Goal: Information Seeking & Learning: Check status

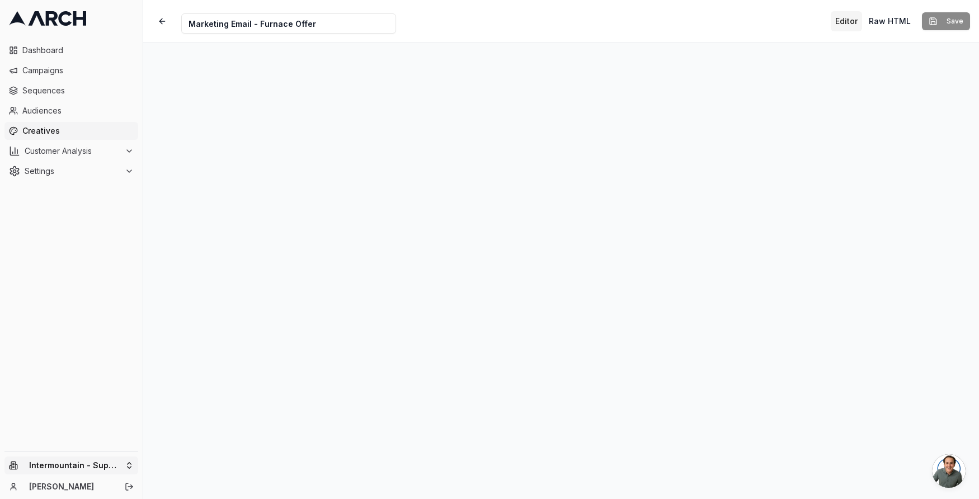
click at [101, 471] on html "Dashboard Campaigns Sequences Audiences Creatives Customer Analysis Settings In…" at bounding box center [489, 249] width 979 height 499
click at [213, 414] on div "Intermountain - Comfort Solutions" at bounding box center [207, 407] width 124 height 29
click at [57, 129] on span "Creatives" at bounding box center [77, 130] width 111 height 11
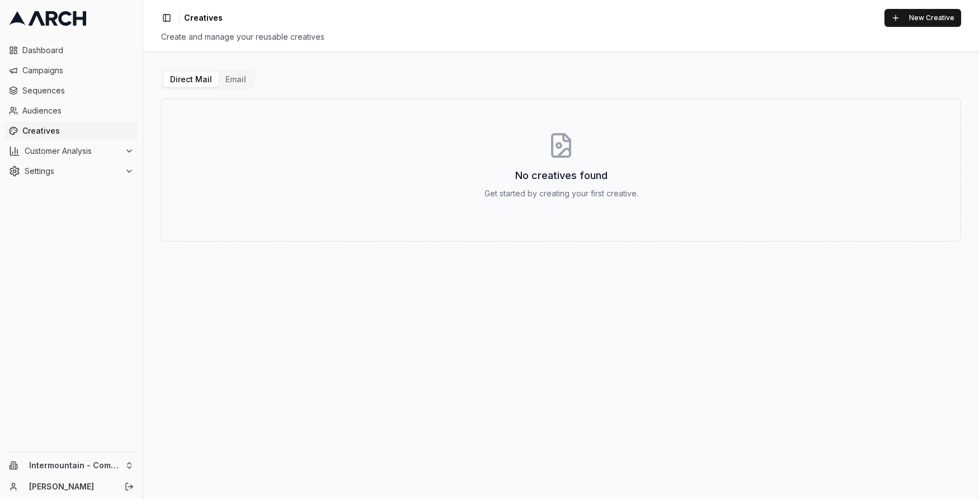
click at [239, 81] on button "Email" at bounding box center [236, 80] width 34 height 16
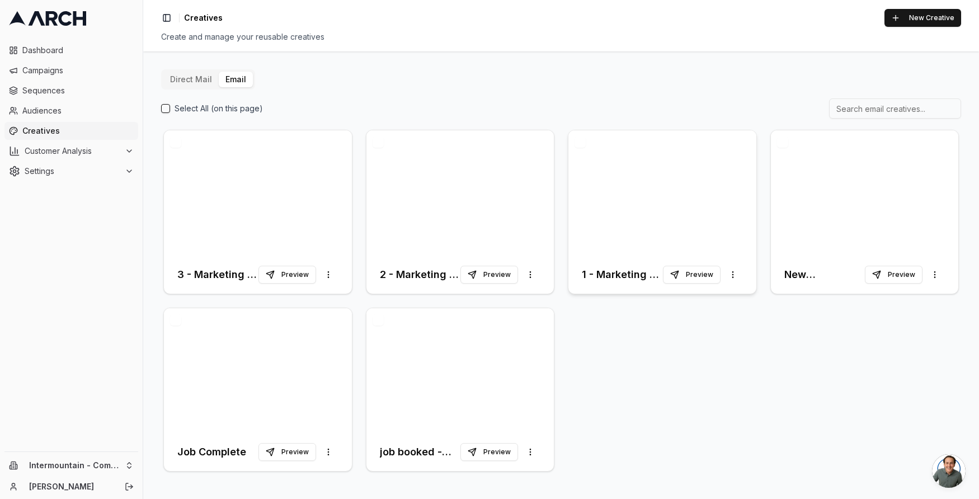
click at [651, 191] on div at bounding box center [662, 192] width 188 height 125
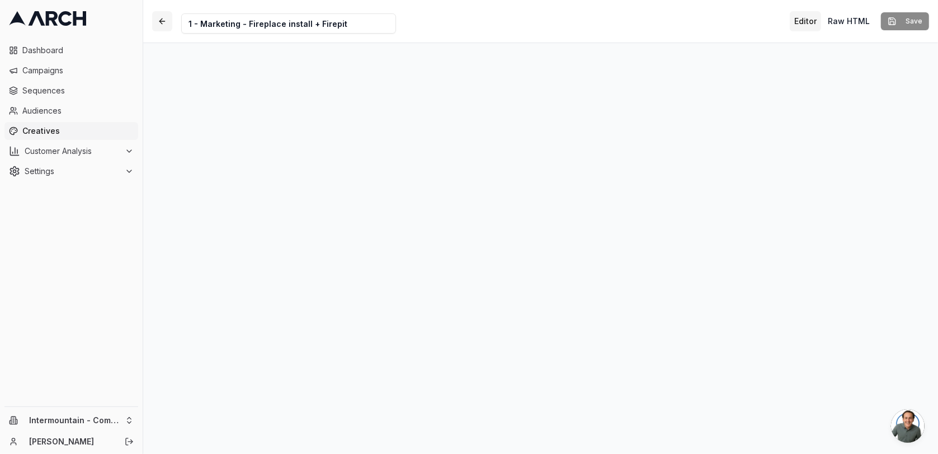
click at [158, 23] on button "button" at bounding box center [162, 21] width 20 height 20
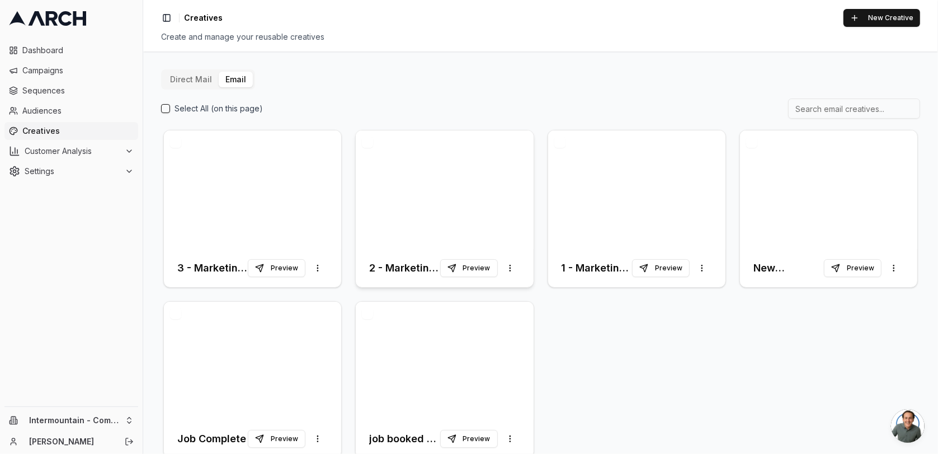
click at [456, 169] on div at bounding box center [444, 189] width 177 height 119
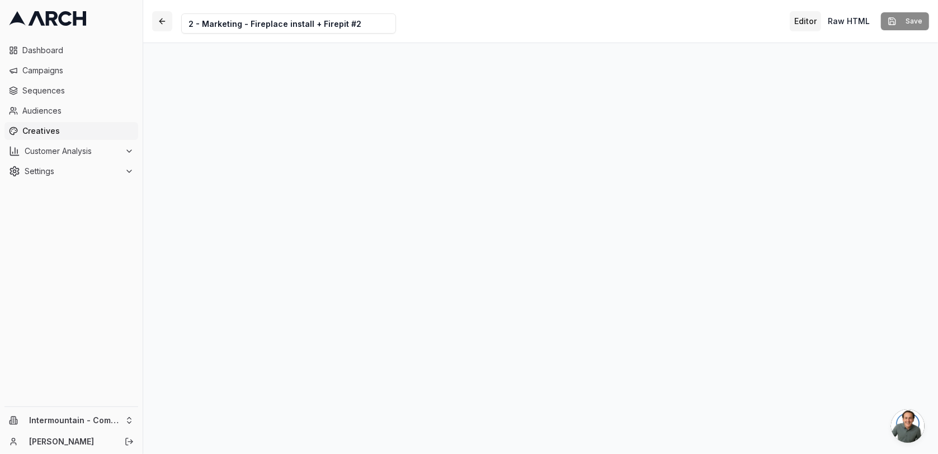
click at [162, 21] on button "button" at bounding box center [162, 21] width 20 height 20
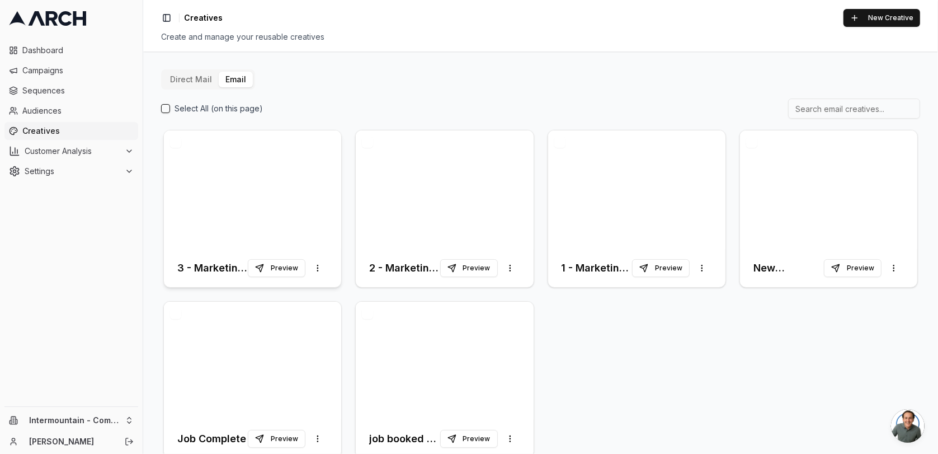
click at [273, 168] on div at bounding box center [252, 189] width 177 height 119
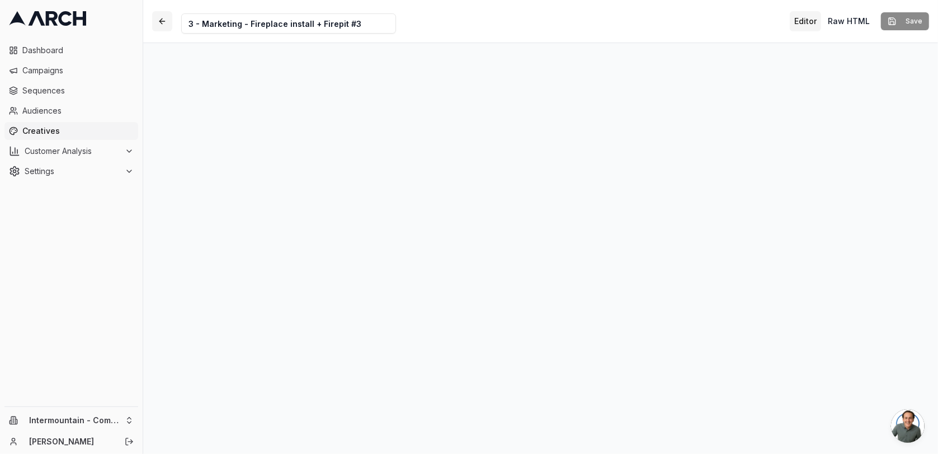
click at [162, 20] on button "button" at bounding box center [162, 21] width 20 height 20
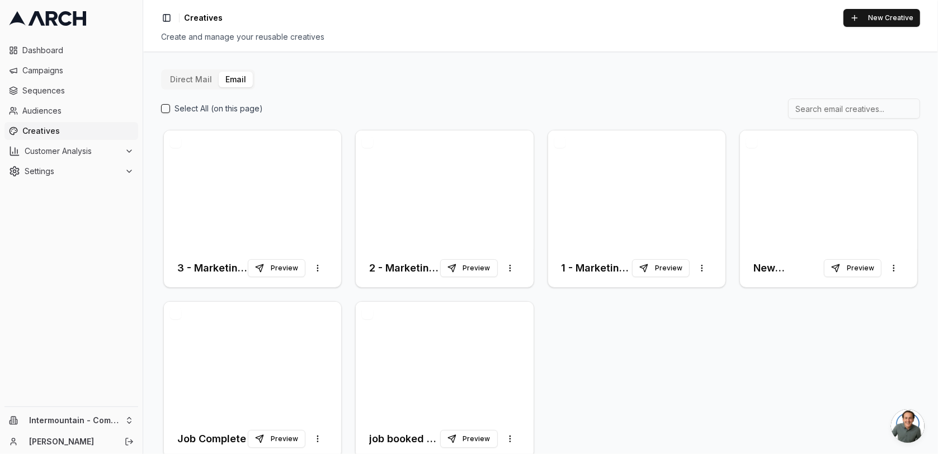
click at [184, 83] on button "Direct Mail" at bounding box center [190, 80] width 55 height 16
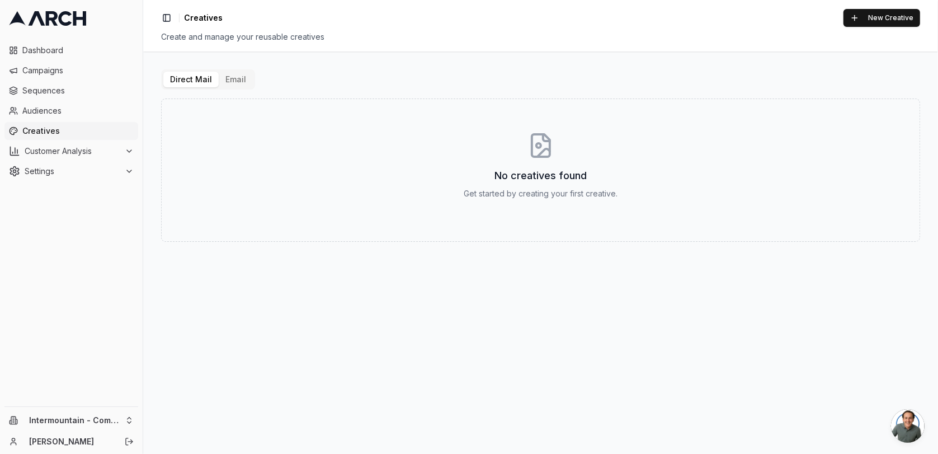
click at [45, 134] on span "Creatives" at bounding box center [77, 130] width 111 height 11
click at [238, 79] on button "Email" at bounding box center [236, 80] width 34 height 16
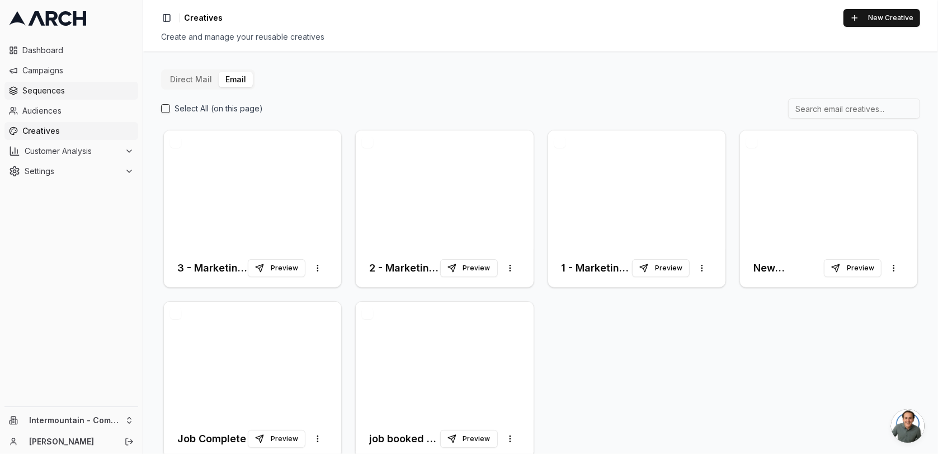
click at [70, 92] on span "Sequences" at bounding box center [77, 90] width 111 height 11
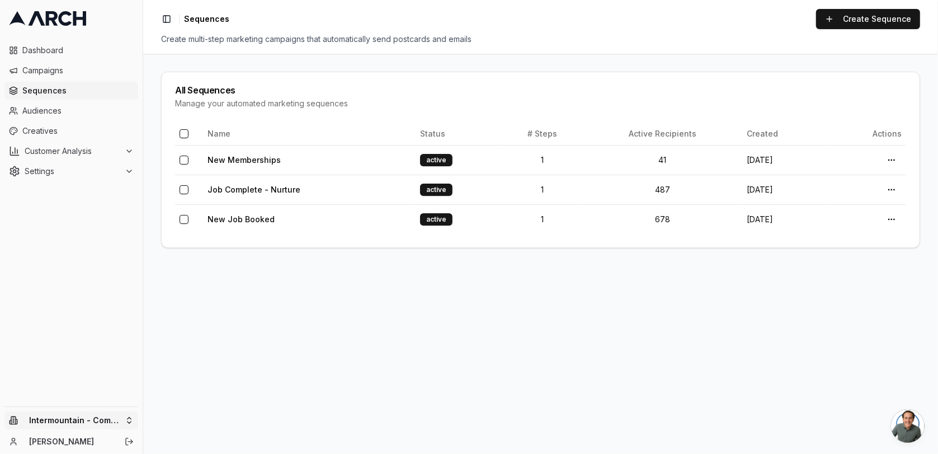
click at [103, 421] on html "Dashboard Campaigns Sequences Audiences Creatives Customer Analysis Settings In…" at bounding box center [469, 227] width 938 height 454
click at [202, 408] on div "Intermountain - Superior Water & Air" at bounding box center [207, 410] width 124 height 29
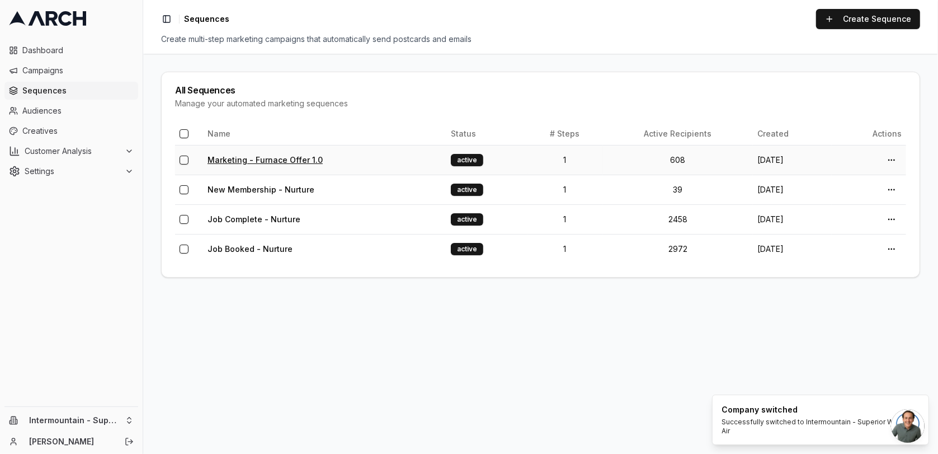
click at [258, 159] on link "Marketing - Furnace Offer 1.0" at bounding box center [265, 160] width 115 height 10
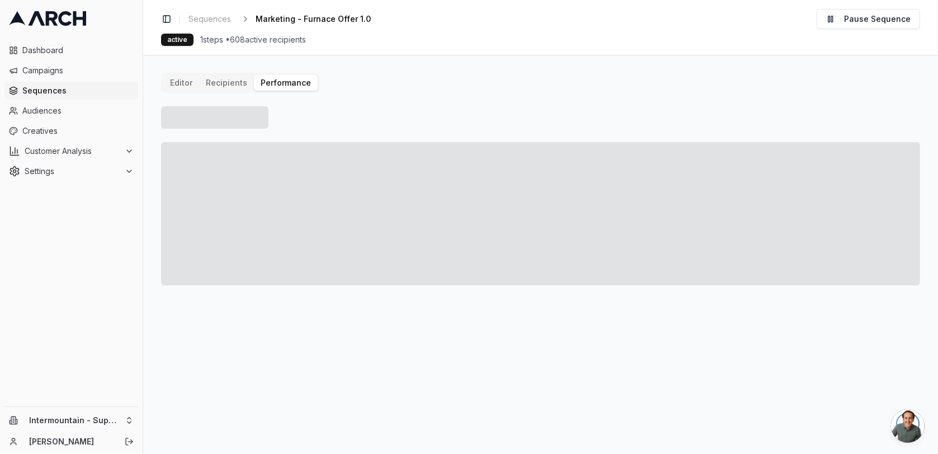
click at [294, 84] on button "Performance" at bounding box center [286, 83] width 64 height 16
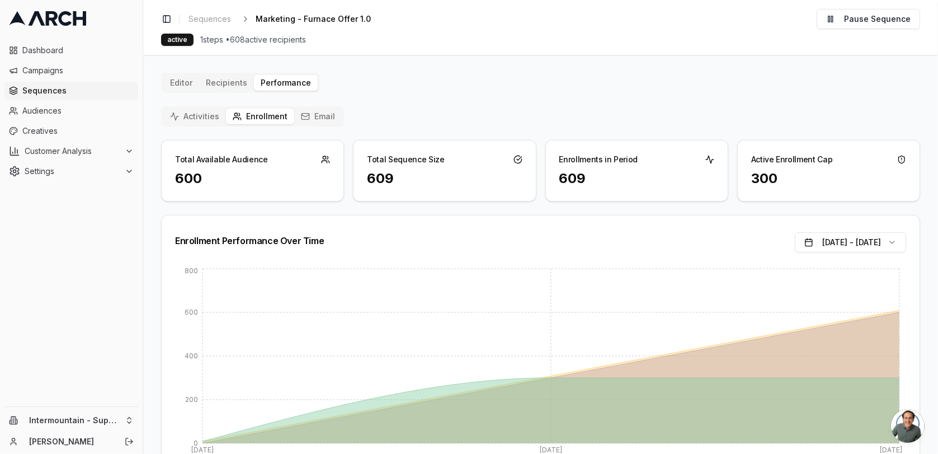
click at [234, 82] on div "Editor Recipients Performance Activities Enrollment Email Total Available Audie…" at bounding box center [540, 281] width 759 height 417
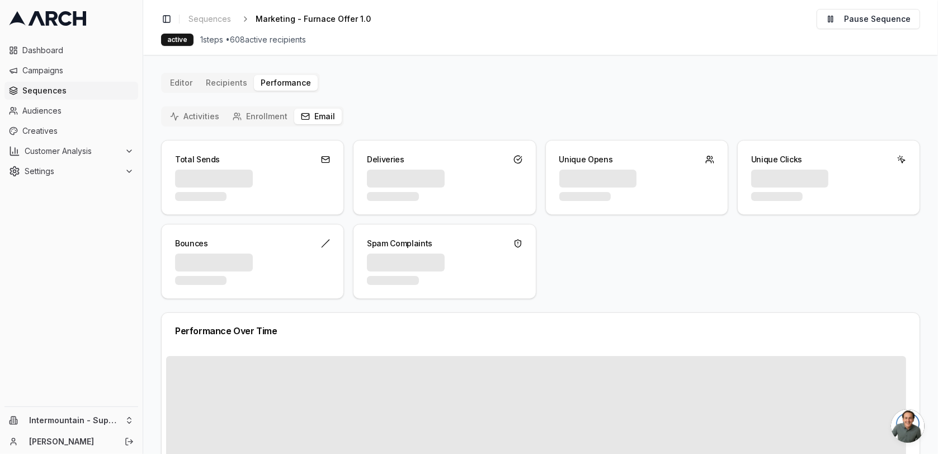
click at [330, 123] on button "Email" at bounding box center [318, 117] width 48 height 16
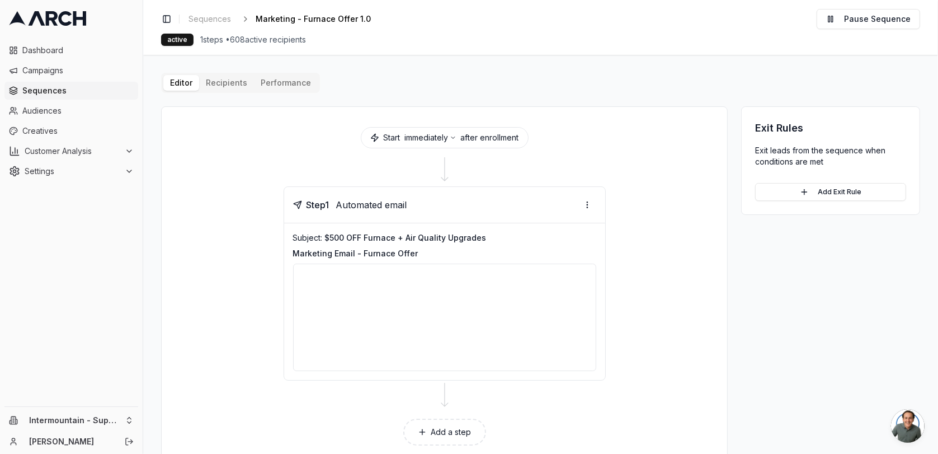
click at [183, 84] on button "Editor" at bounding box center [181, 83] width 36 height 16
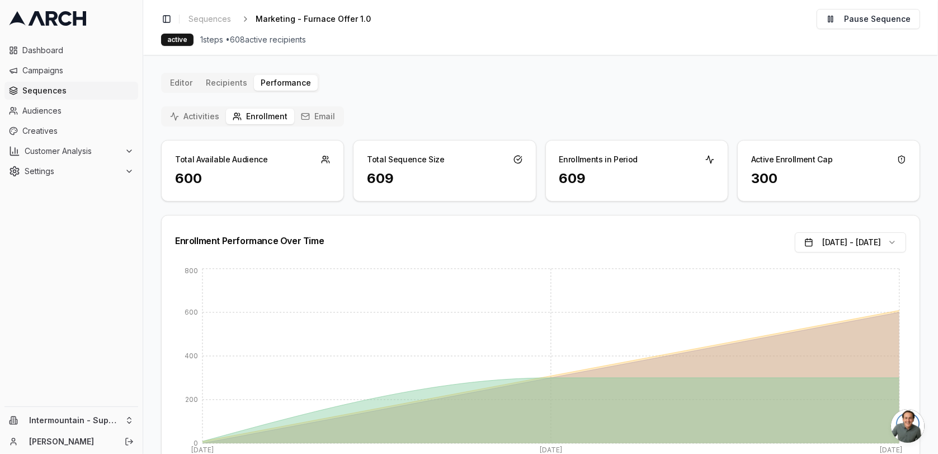
click at [407, 97] on div "Editor Recipients Performance Activities Enrollment Email Total Available Audie…" at bounding box center [540, 281] width 759 height 417
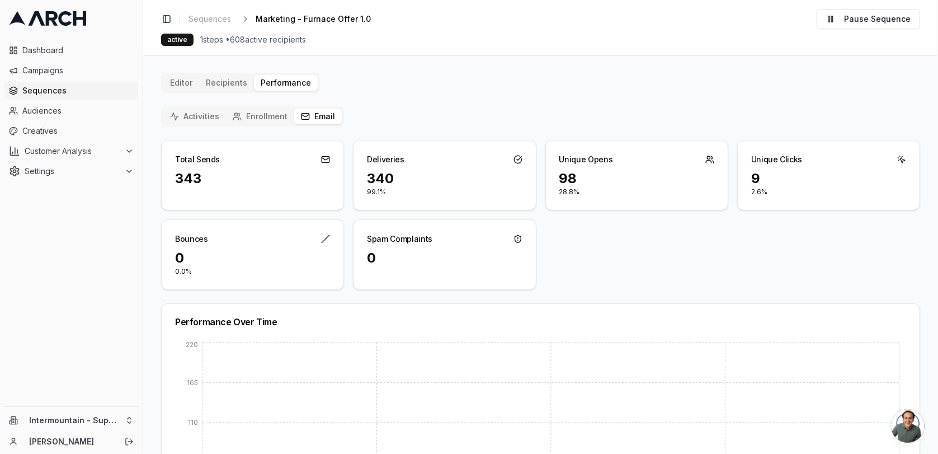
click at [312, 110] on button "Email" at bounding box center [318, 117] width 48 height 16
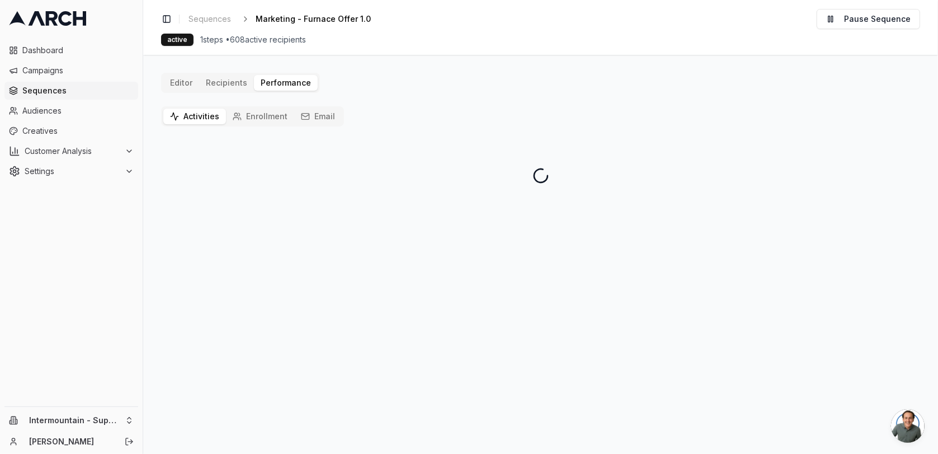
click at [188, 115] on button "Activities" at bounding box center [194, 117] width 63 height 16
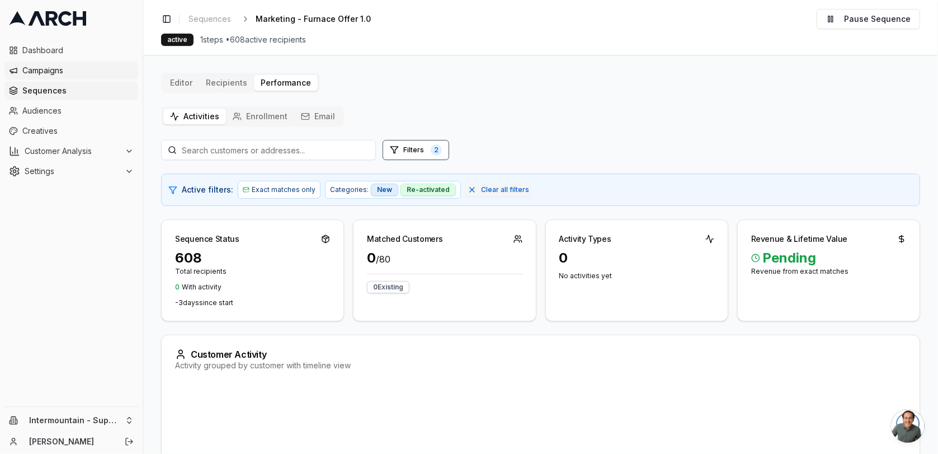
click at [67, 77] on link "Campaigns" at bounding box center [71, 71] width 134 height 18
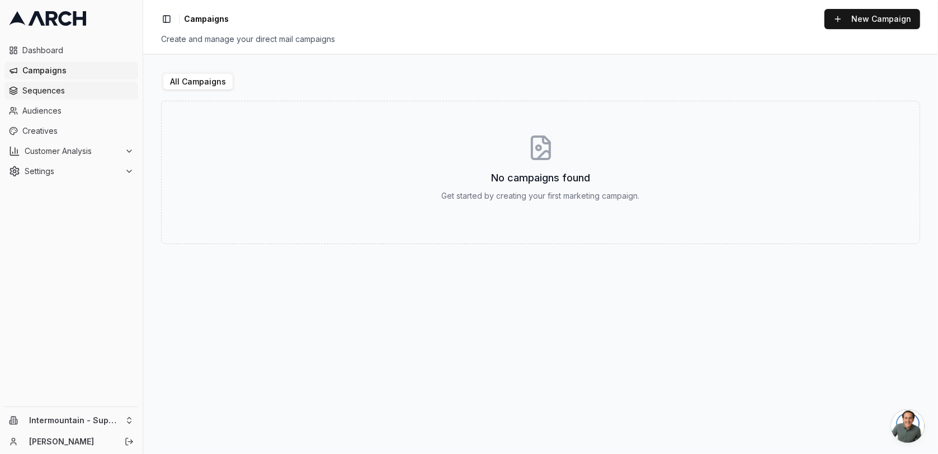
click at [39, 93] on span "Sequences" at bounding box center [77, 90] width 111 height 11
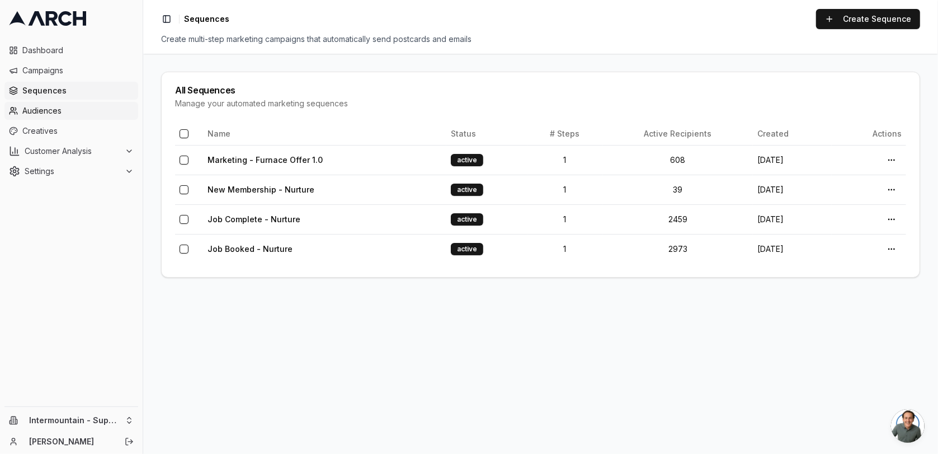
click at [68, 117] on link "Audiences" at bounding box center [71, 111] width 134 height 18
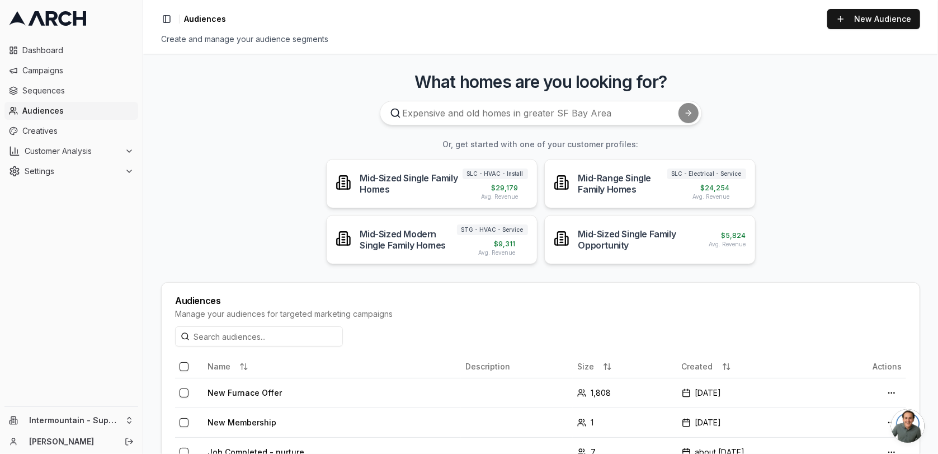
click at [64, 109] on span "Audiences" at bounding box center [77, 110] width 111 height 11
